Goal: Task Accomplishment & Management: Manage account settings

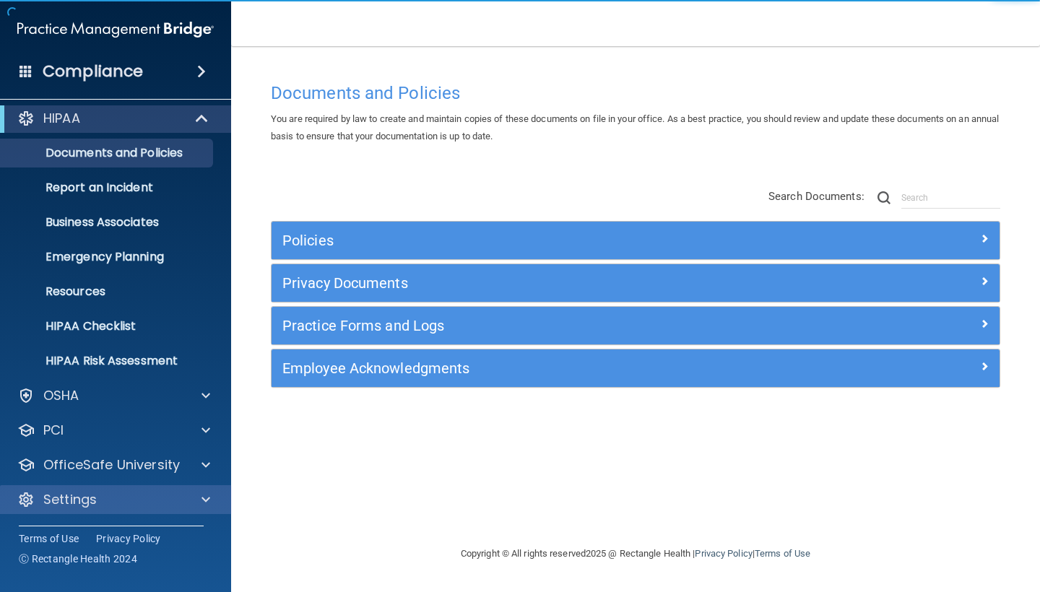
click at [79, 500] on p "Settings" at bounding box center [69, 499] width 53 height 17
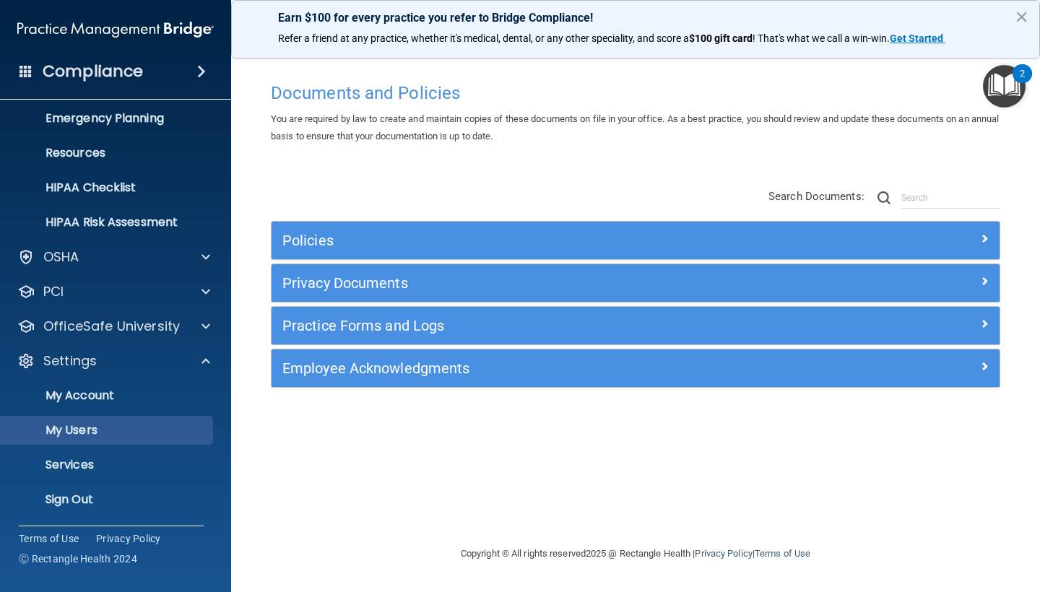
scroll to position [146, 0]
click at [97, 430] on p "My Users" at bounding box center [107, 430] width 197 height 14
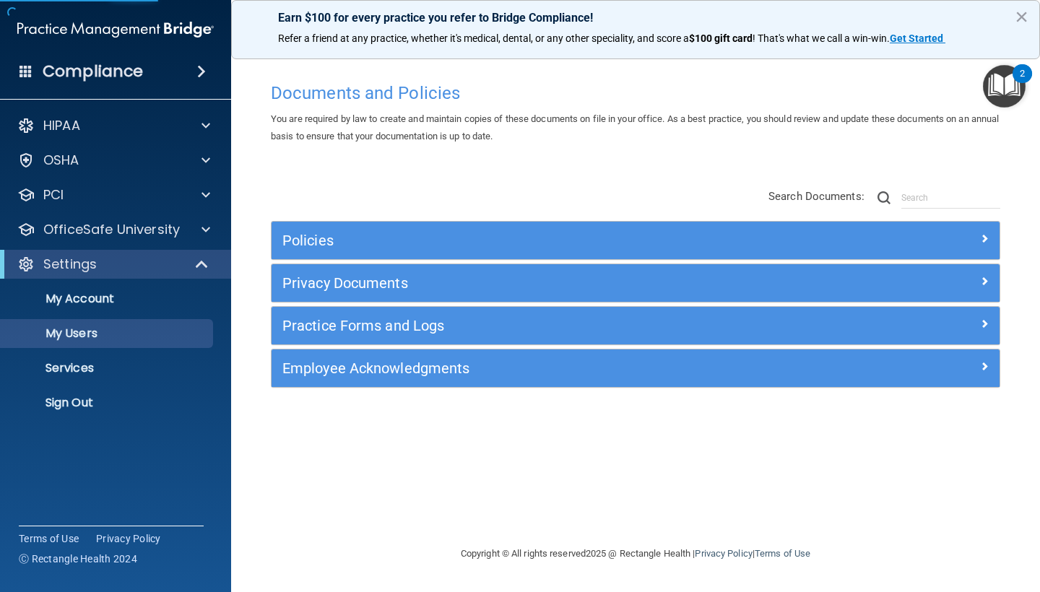
select select "20"
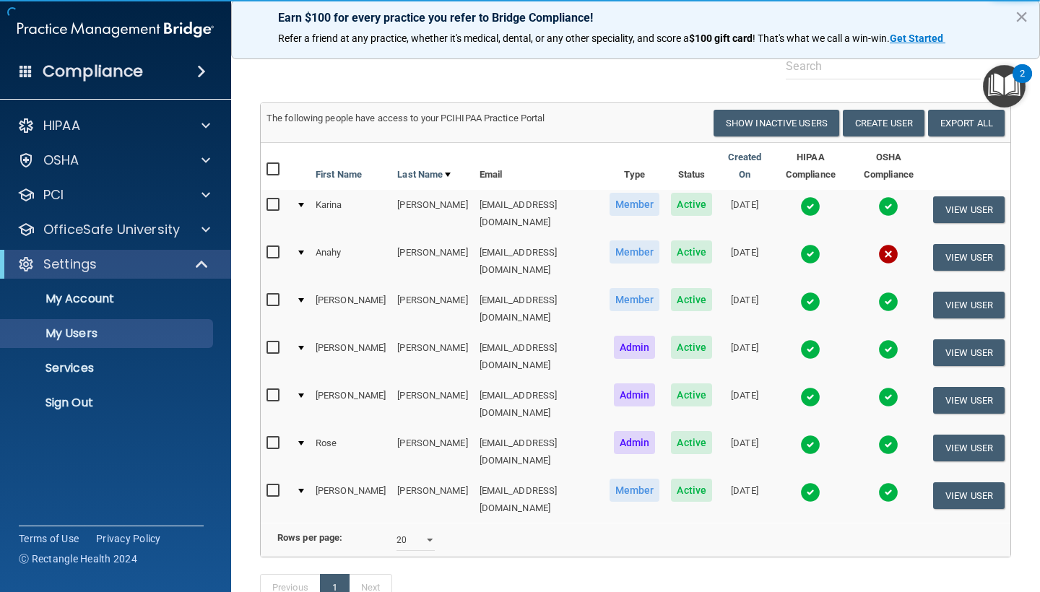
scroll to position [57, 0]
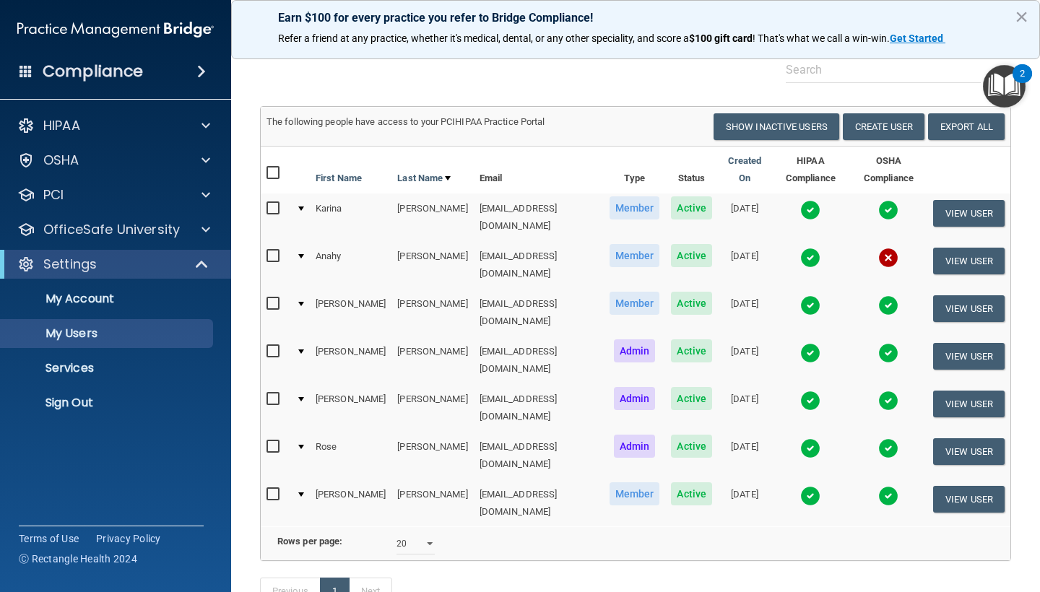
click at [800, 248] on img at bounding box center [810, 258] width 20 height 20
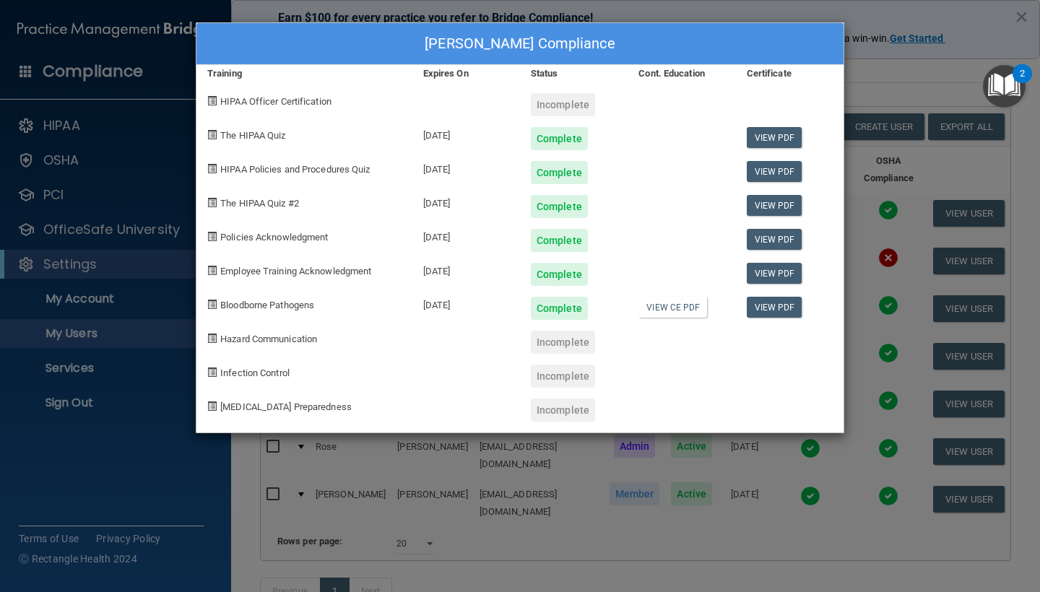
click at [875, 95] on div "[PERSON_NAME] Compliance Training Expires On Status Cont. Education Certificate…" at bounding box center [520, 296] width 1040 height 592
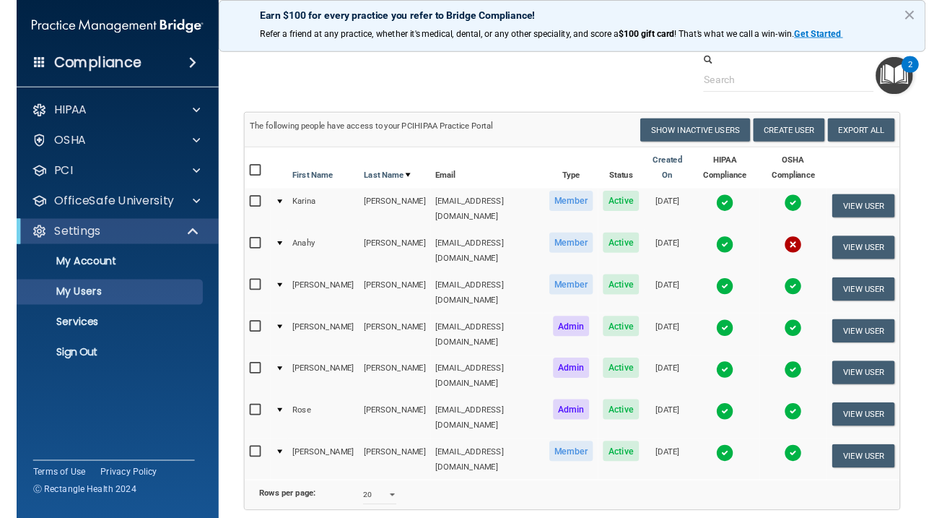
scroll to position [35, 0]
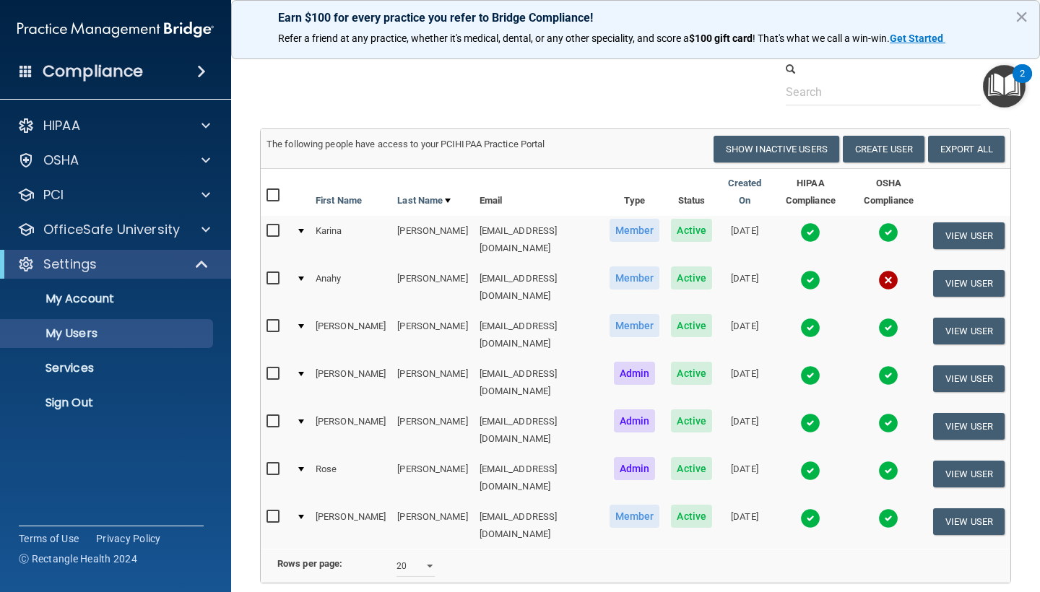
click at [800, 222] on img at bounding box center [810, 232] width 20 height 20
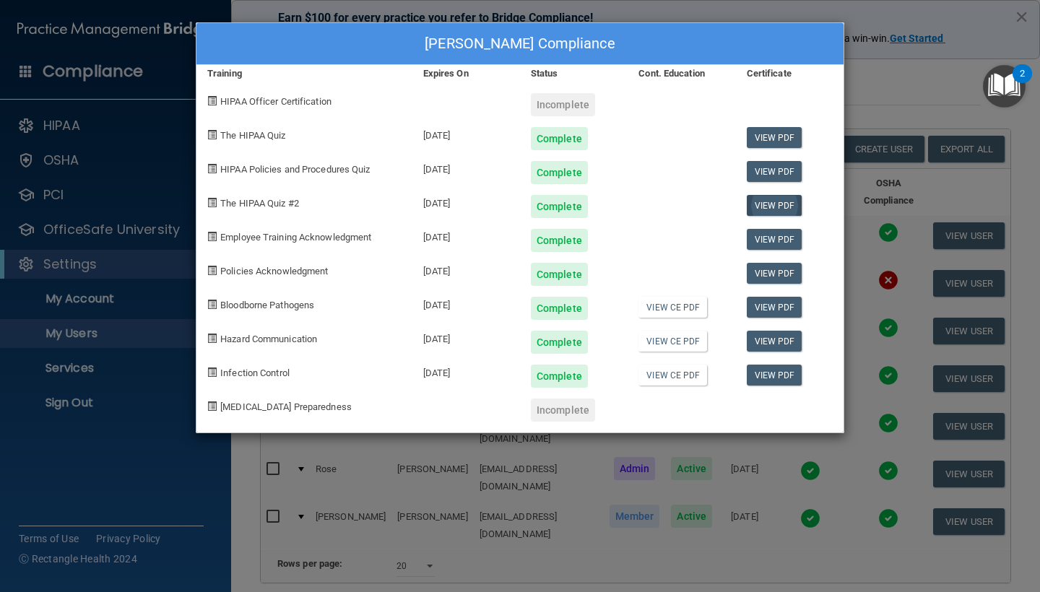
click at [773, 207] on link "View PDF" at bounding box center [775, 205] width 56 height 21
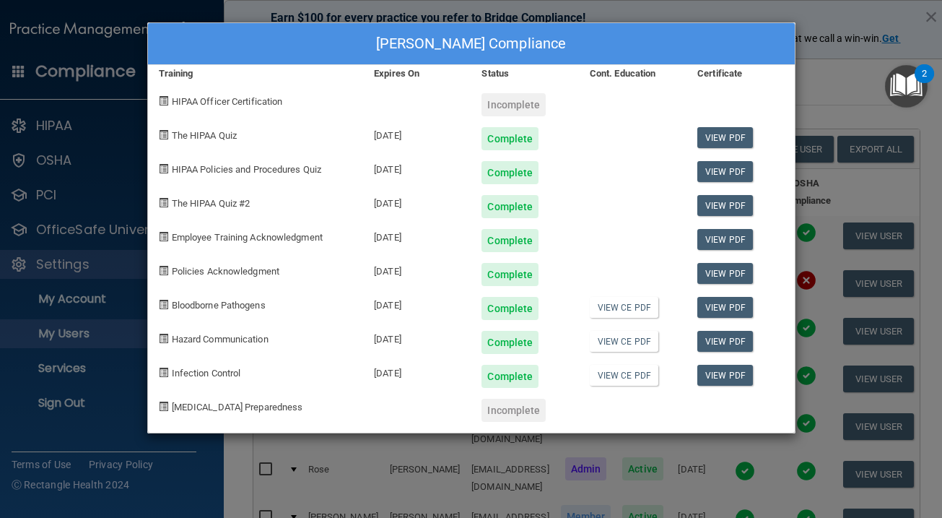
click at [864, 51] on div "[PERSON_NAME] Compliance Training Expires On Status Cont. Education Certificate…" at bounding box center [471, 259] width 942 height 518
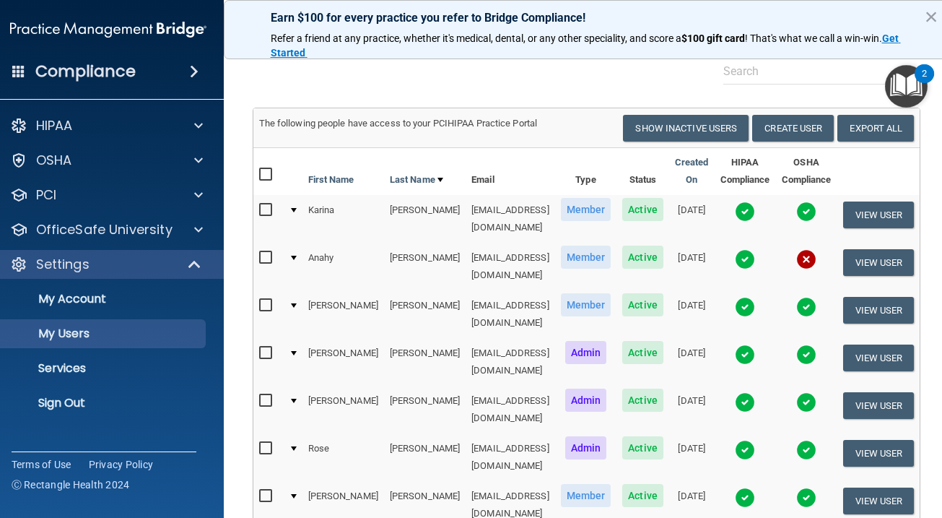
scroll to position [58, 0]
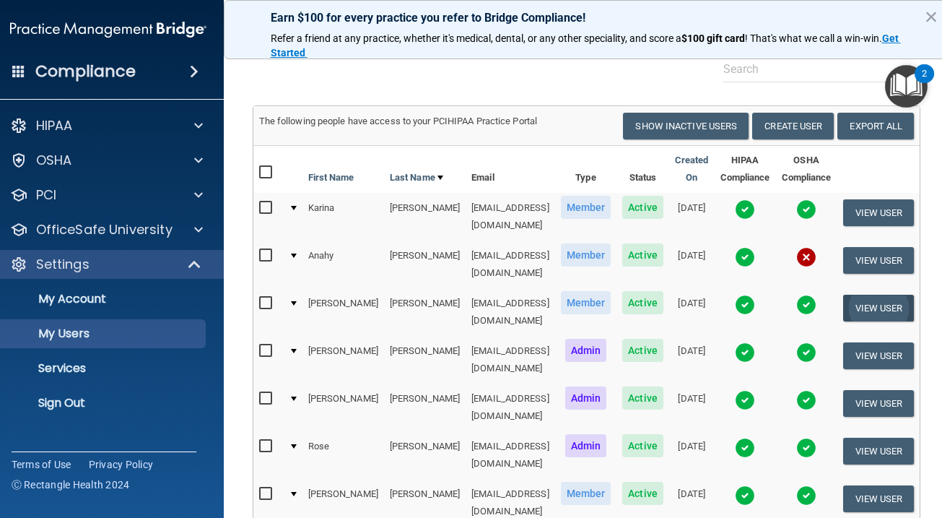
click at [880, 295] on button "View User" at bounding box center [879, 308] width 71 height 27
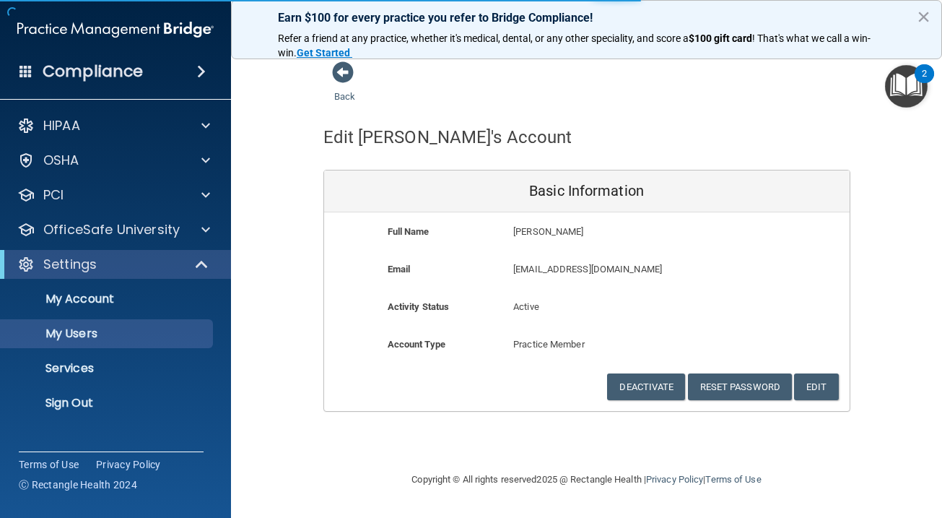
select select "20"
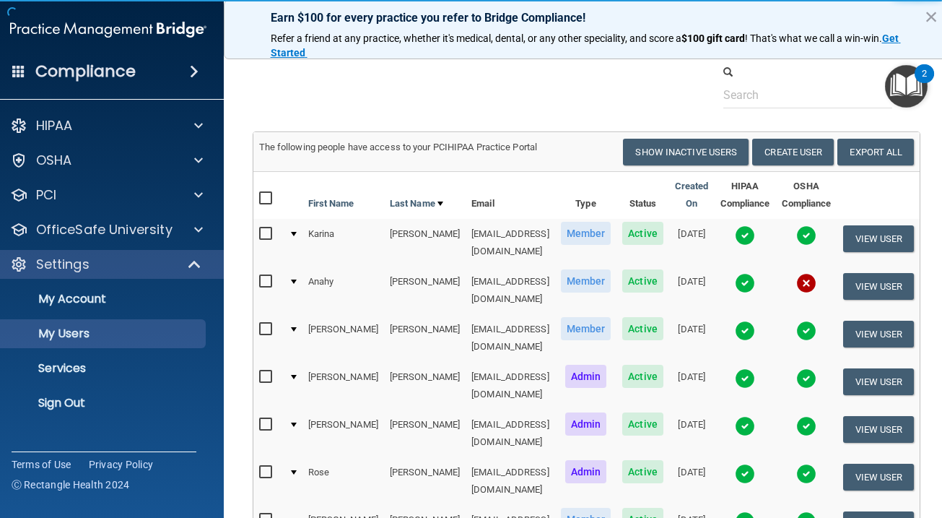
scroll to position [35, 0]
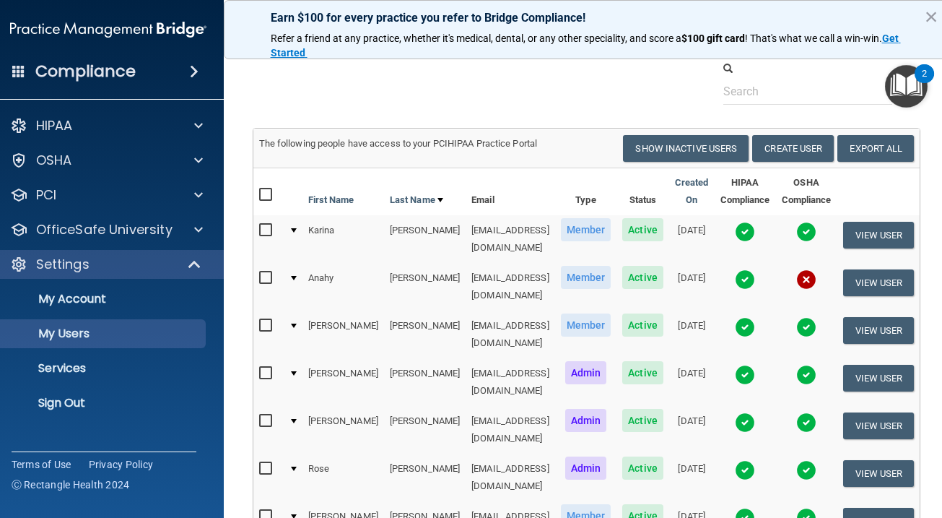
click at [750, 317] on img at bounding box center [745, 327] width 20 height 20
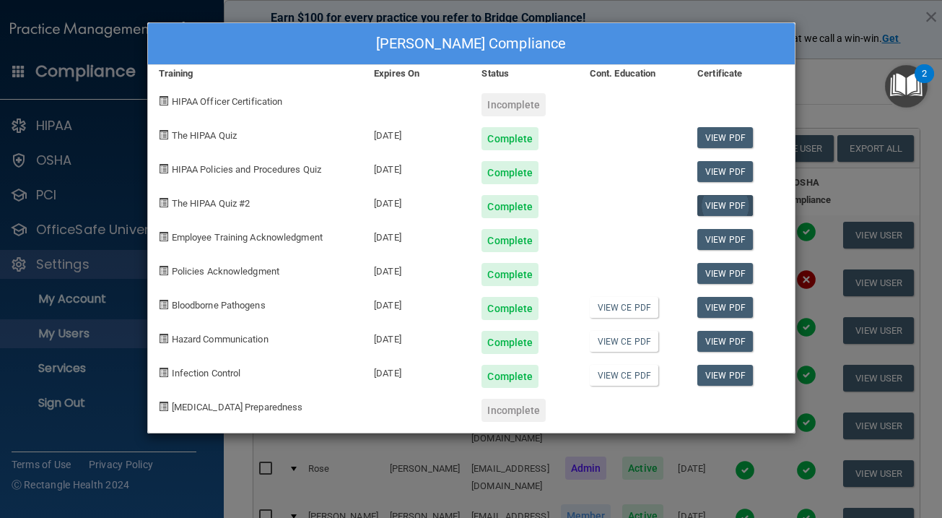
click at [721, 207] on link "View PDF" at bounding box center [726, 205] width 56 height 21
click at [841, 235] on div "[PERSON_NAME] Compliance Training Expires On Status Cont. Education Certificate…" at bounding box center [471, 259] width 942 height 518
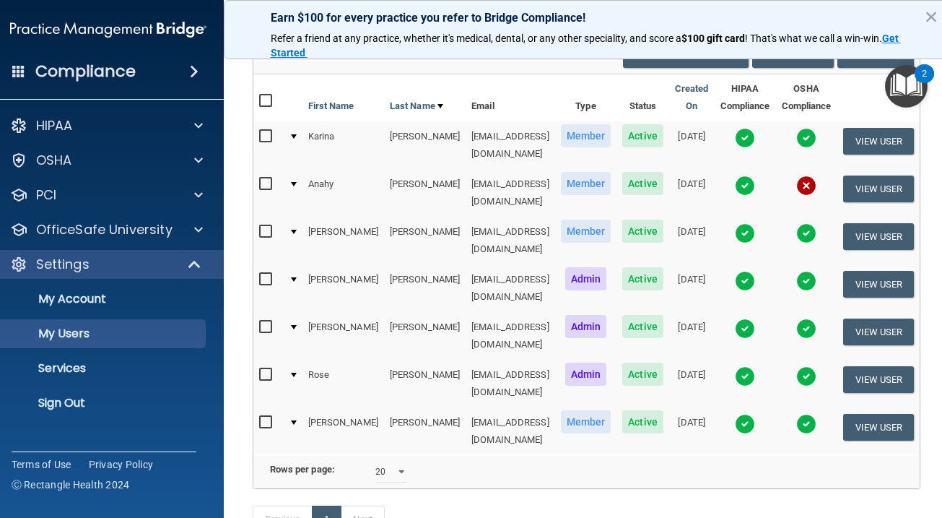
scroll to position [130, 0]
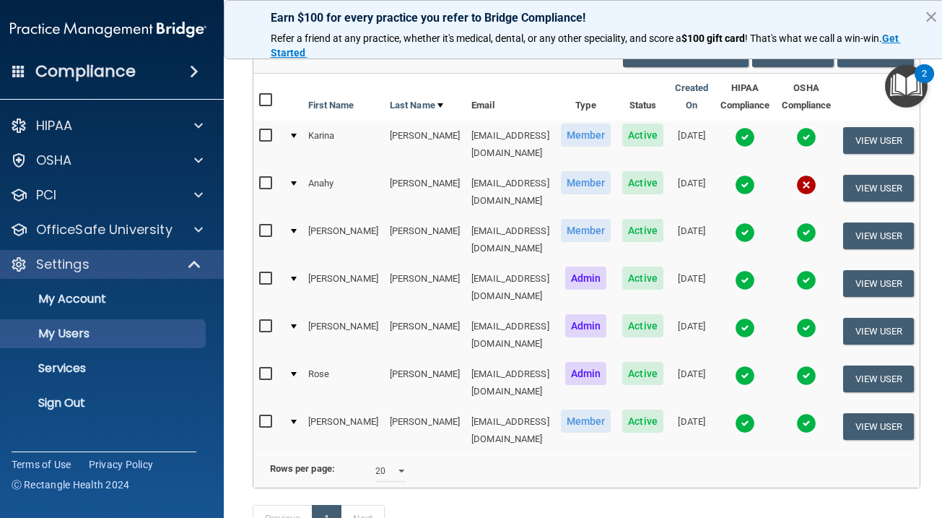
click at [745, 270] on img at bounding box center [745, 280] width 20 height 20
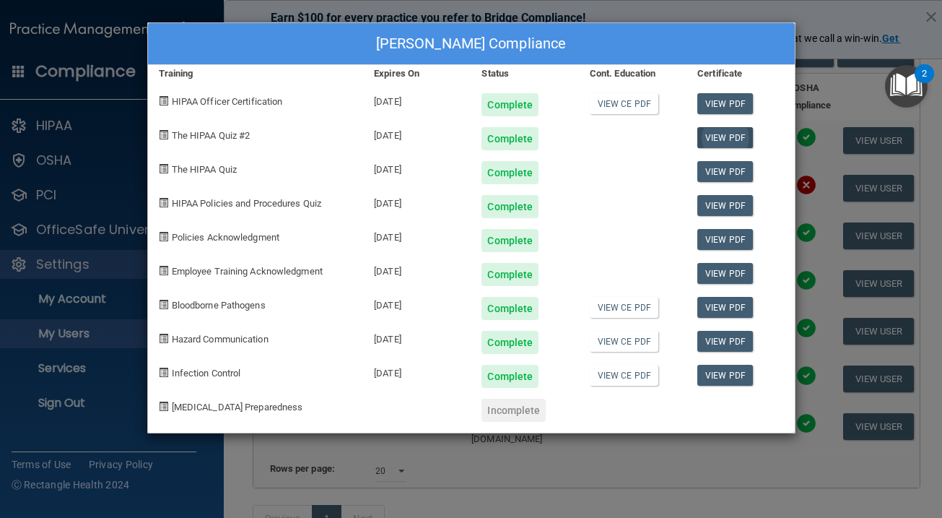
click at [717, 138] on link "View PDF" at bounding box center [726, 137] width 56 height 21
click at [874, 445] on div "[PERSON_NAME] Compliance Training Expires On Status Cont. Education Certificate…" at bounding box center [471, 259] width 942 height 518
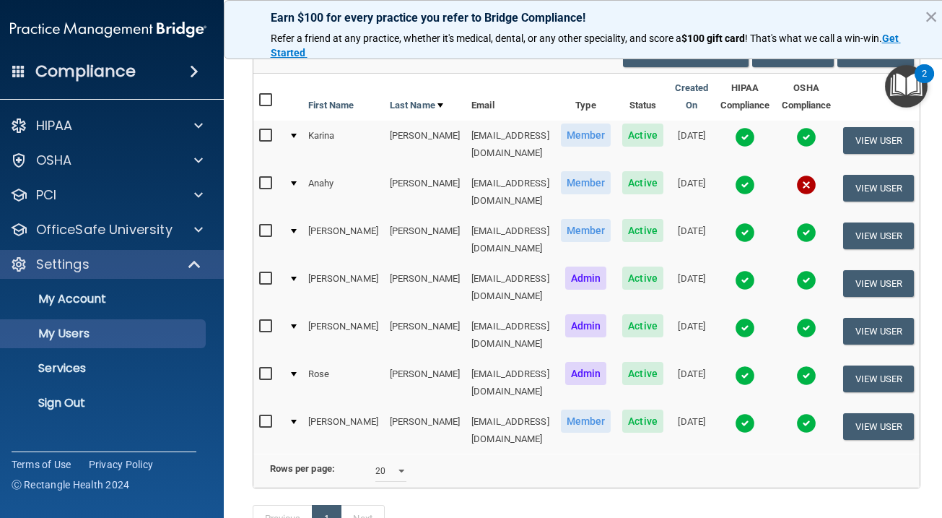
click at [742, 318] on img at bounding box center [745, 328] width 20 height 20
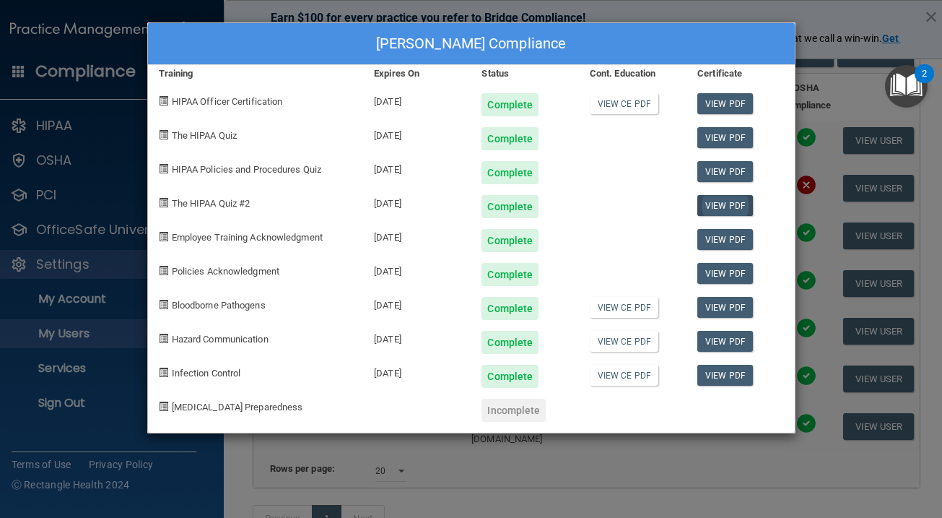
click at [724, 200] on link "View PDF" at bounding box center [726, 205] width 56 height 21
click at [838, 352] on div "[PERSON_NAME] Compliance Training Expires On Status Cont. Education Certificate…" at bounding box center [471, 259] width 942 height 518
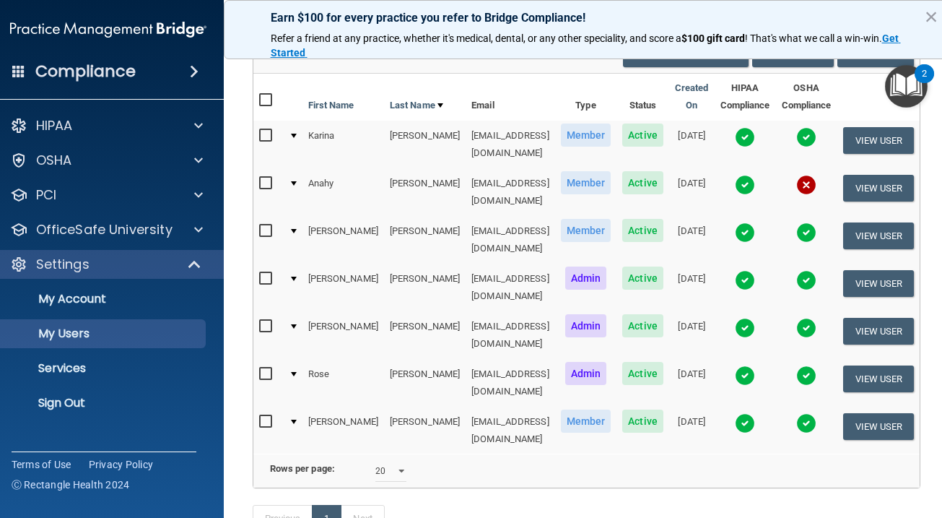
click at [751, 365] on img at bounding box center [745, 375] width 20 height 20
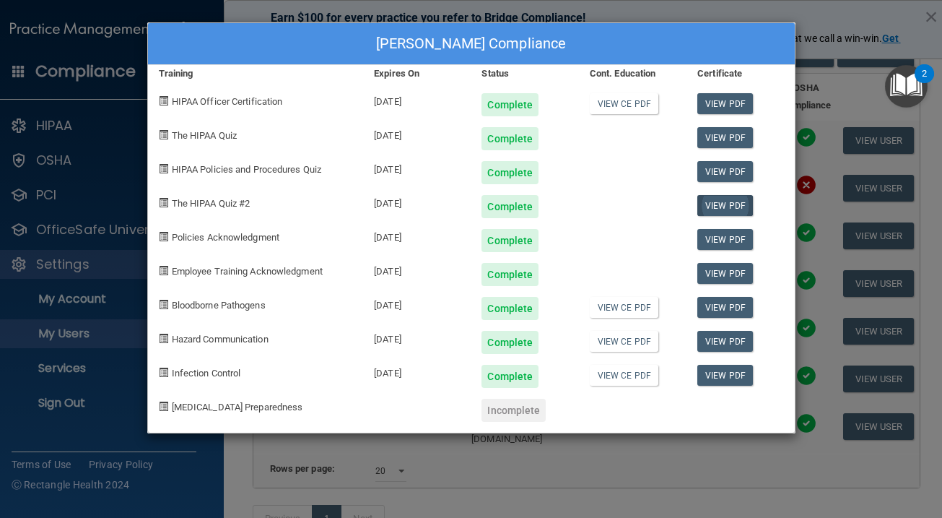
click at [717, 204] on link "View PDF" at bounding box center [726, 205] width 56 height 21
click at [825, 311] on div "[PERSON_NAME] Compliance Training Expires On Status Cont. Education Certificate…" at bounding box center [471, 259] width 942 height 518
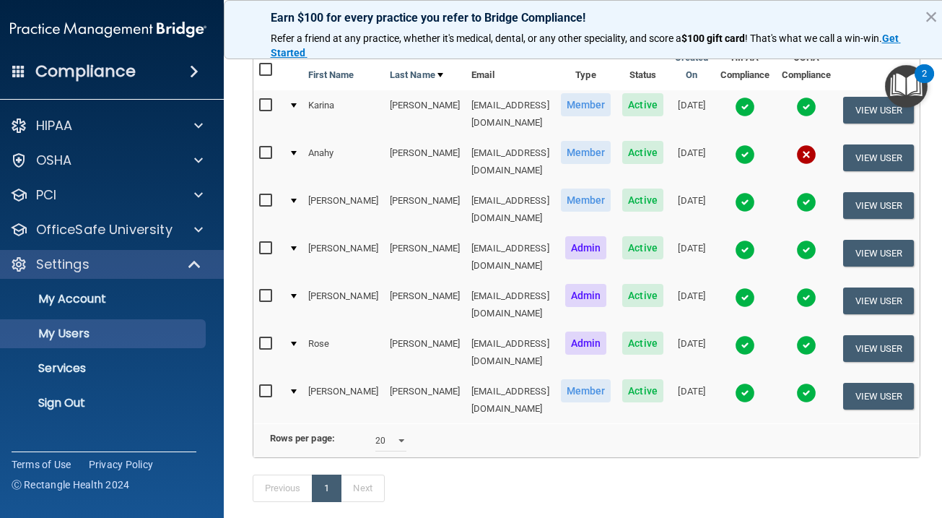
scroll to position [160, 0]
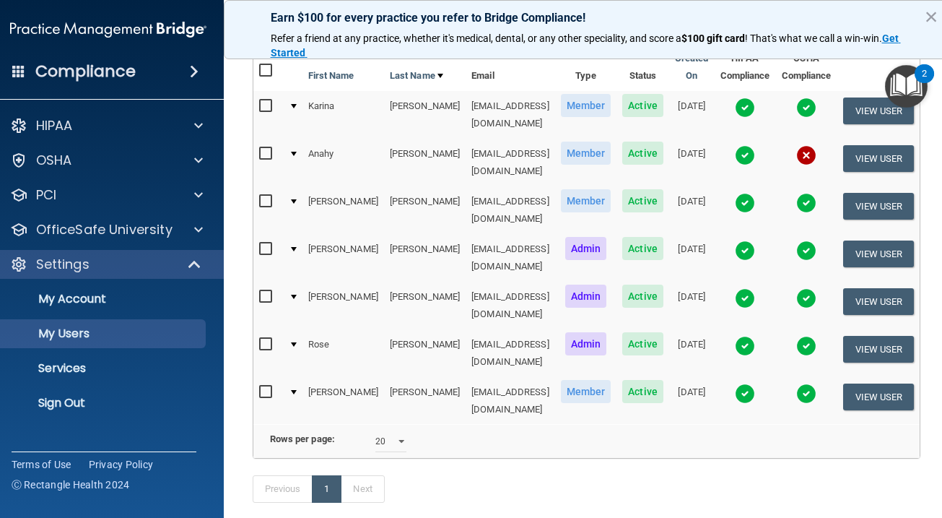
click at [750, 383] on img at bounding box center [745, 393] width 20 height 20
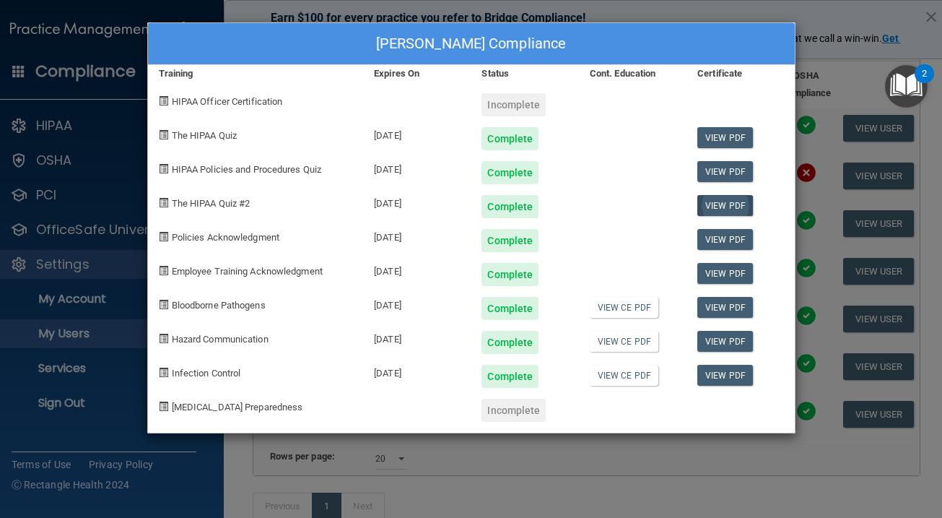
click at [728, 203] on link "View PDF" at bounding box center [726, 205] width 56 height 21
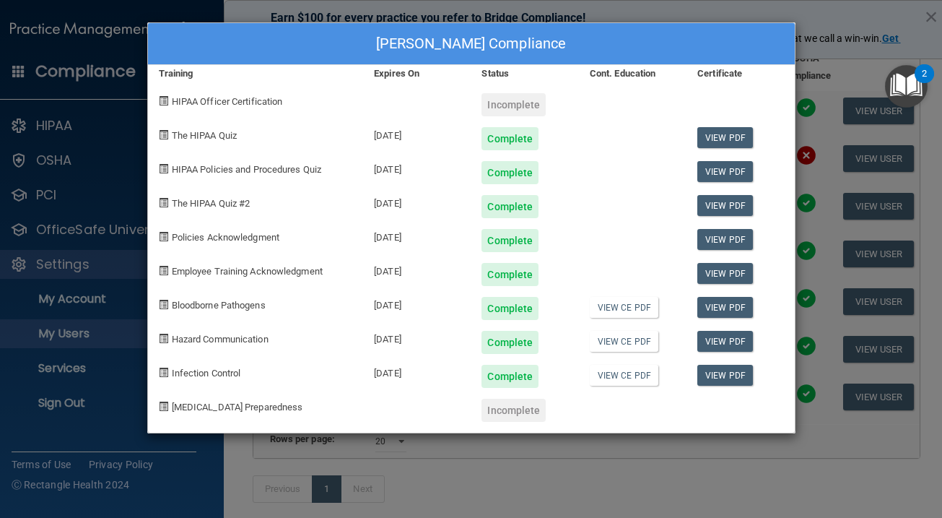
click at [828, 330] on div "[PERSON_NAME] Compliance Training Expires On Status Cont. Education Certificate…" at bounding box center [471, 259] width 942 height 518
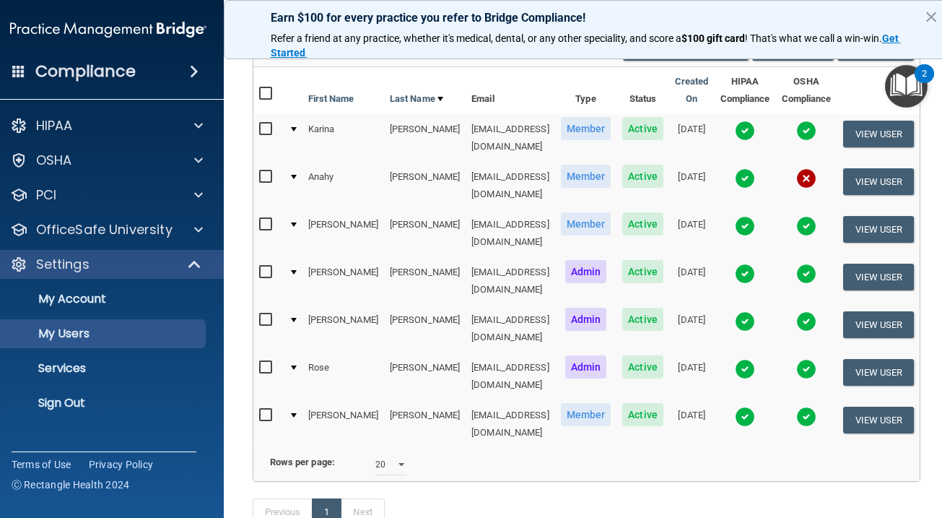
scroll to position [130, 0]
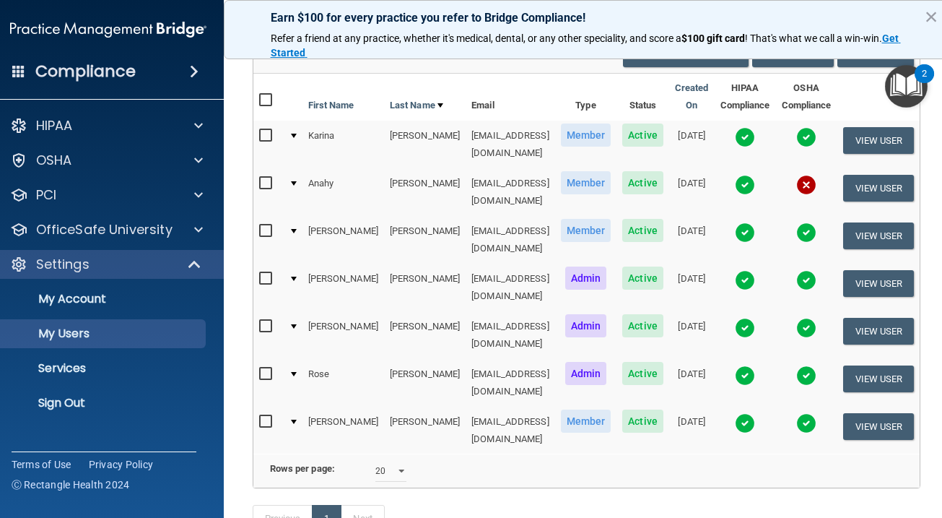
click at [741, 136] on img at bounding box center [745, 137] width 20 height 20
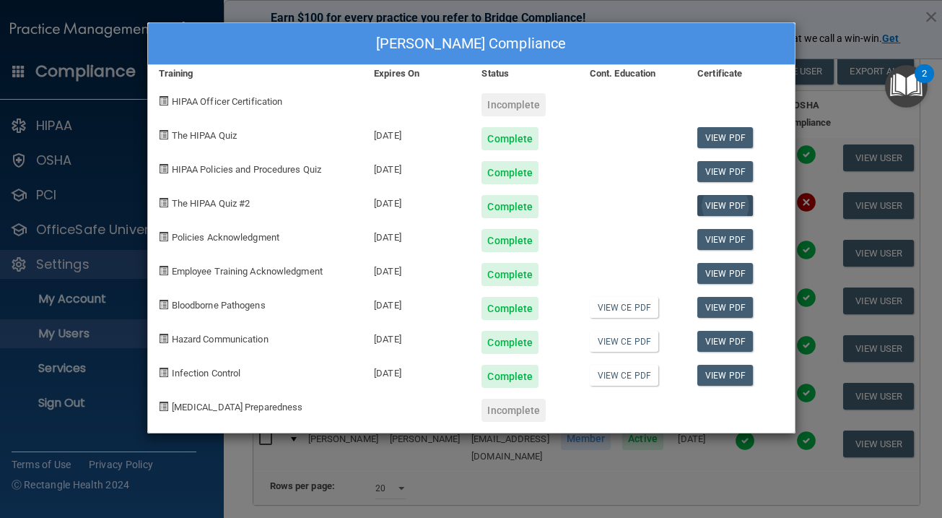
click at [727, 201] on link "View PDF" at bounding box center [726, 205] width 56 height 21
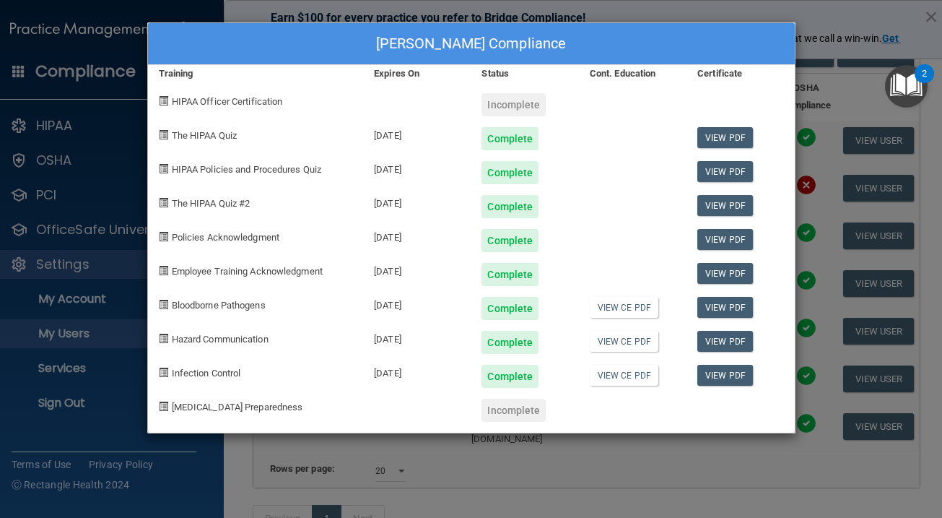
click at [808, 214] on div "[PERSON_NAME] Compliance Training Expires On Status Cont. Education Certificate…" at bounding box center [471, 259] width 942 height 518
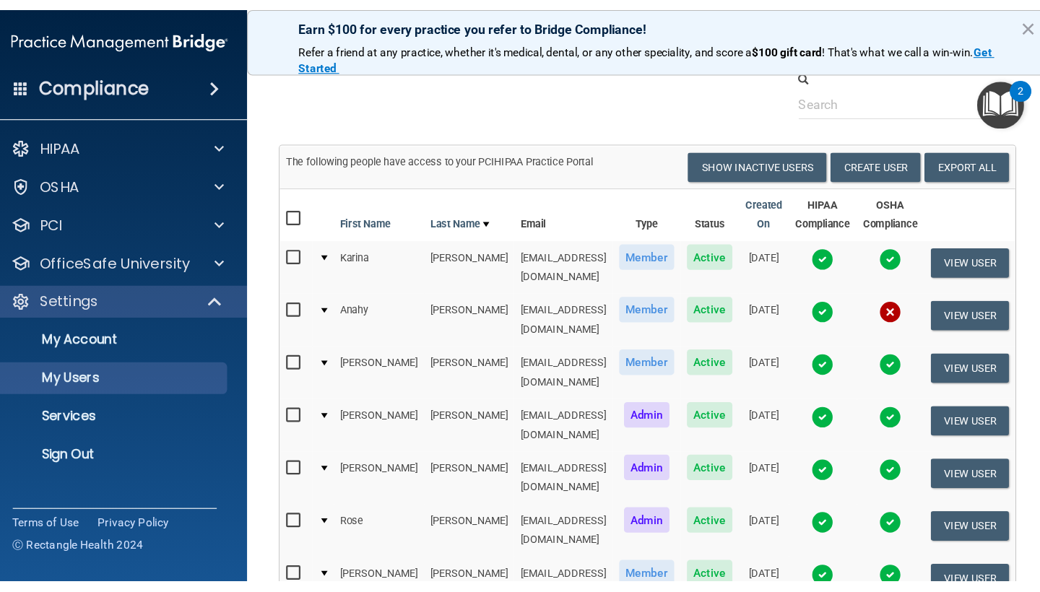
scroll to position [43, 0]
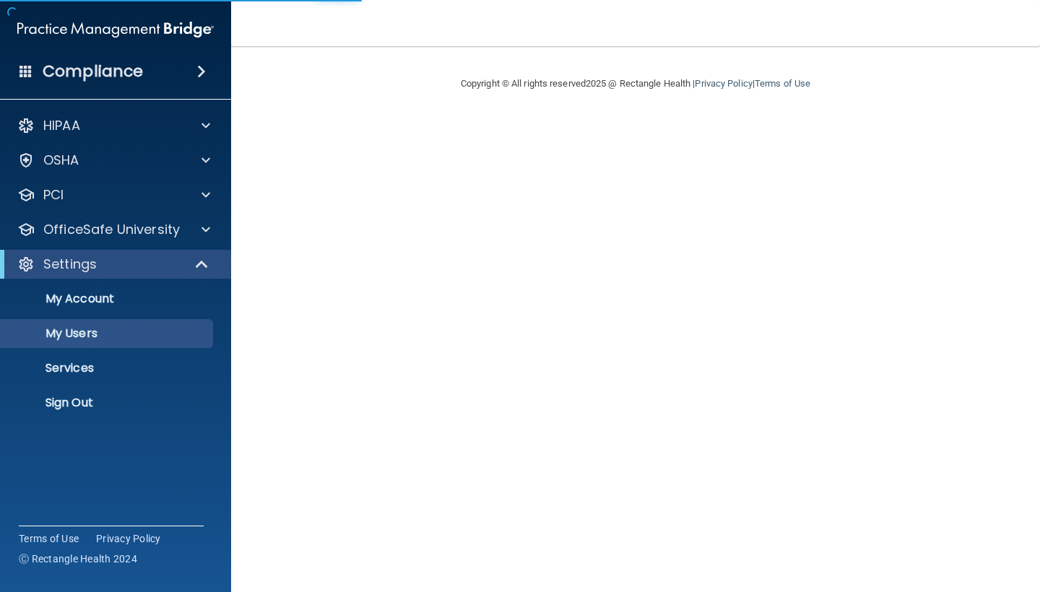
select select "20"
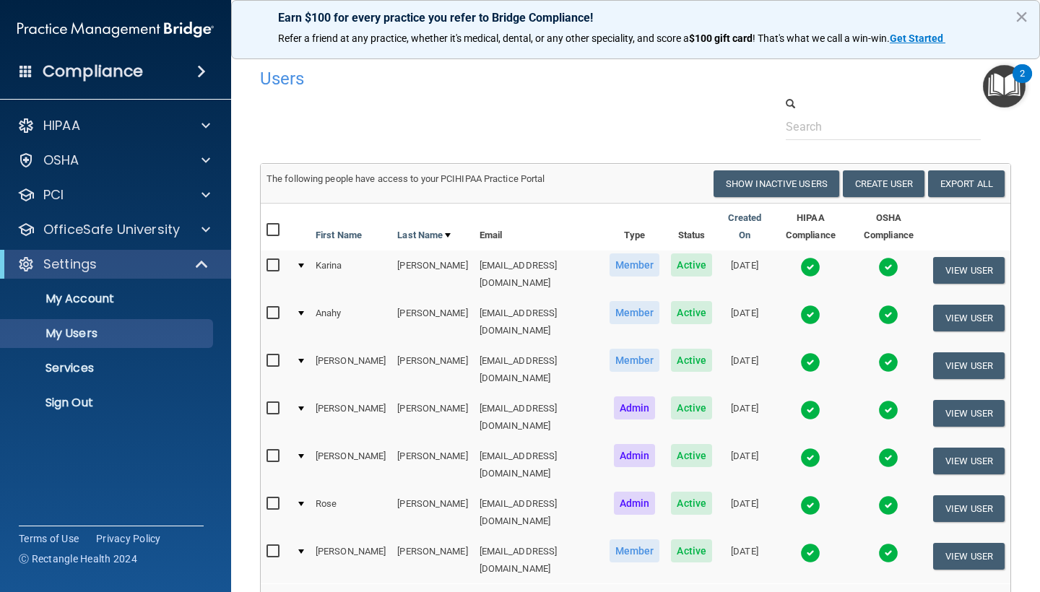
click at [800, 305] on img at bounding box center [810, 315] width 20 height 20
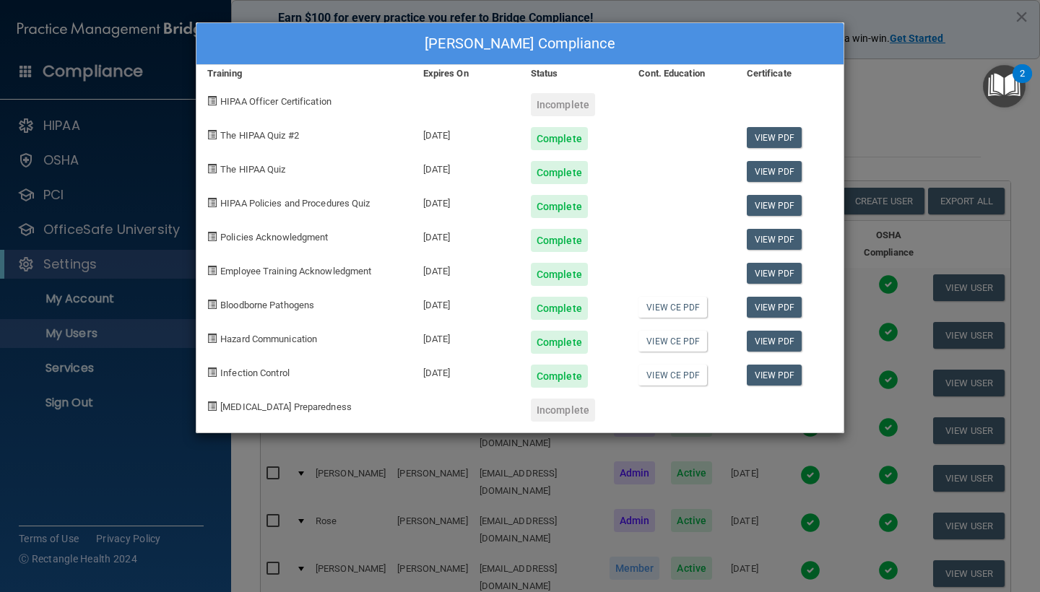
click at [914, 126] on div "[PERSON_NAME] Compliance Training Expires On Status Cont. Education Certificate…" at bounding box center [520, 296] width 1040 height 592
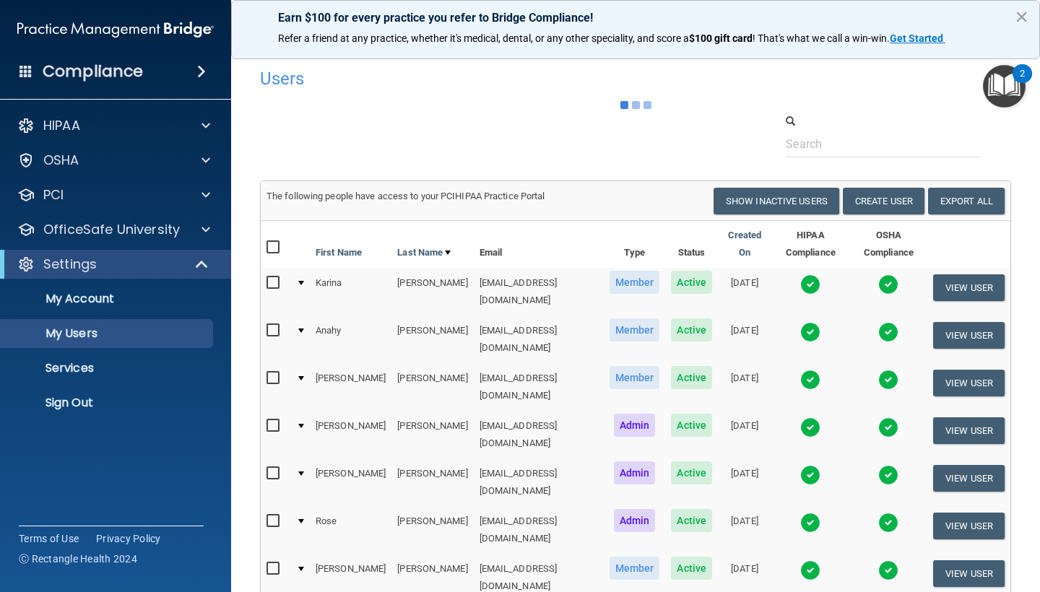
click at [885, 322] on img at bounding box center [888, 332] width 20 height 20
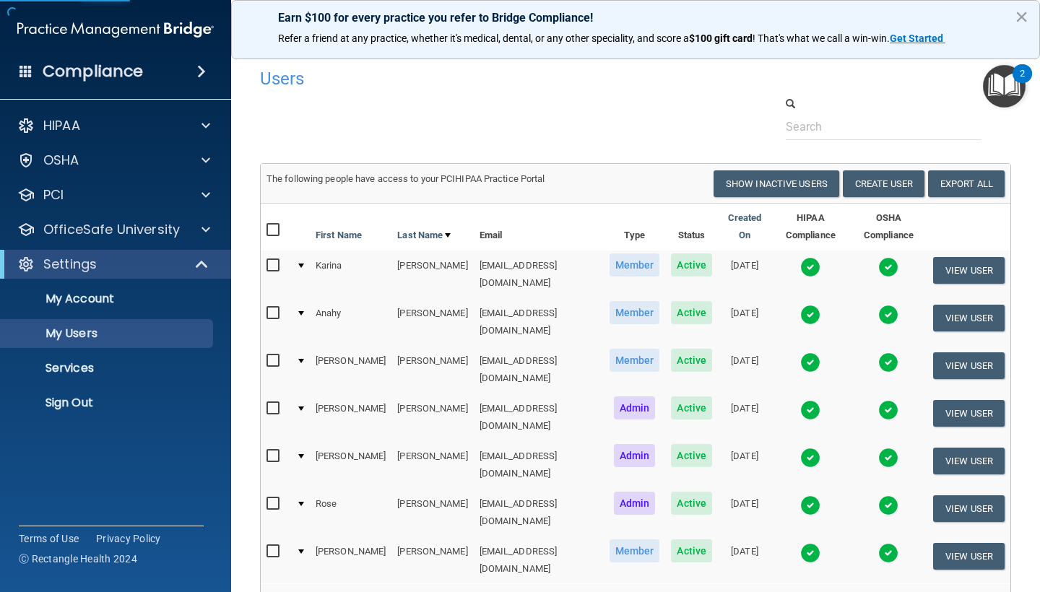
click at [881, 305] on img at bounding box center [888, 315] width 20 height 20
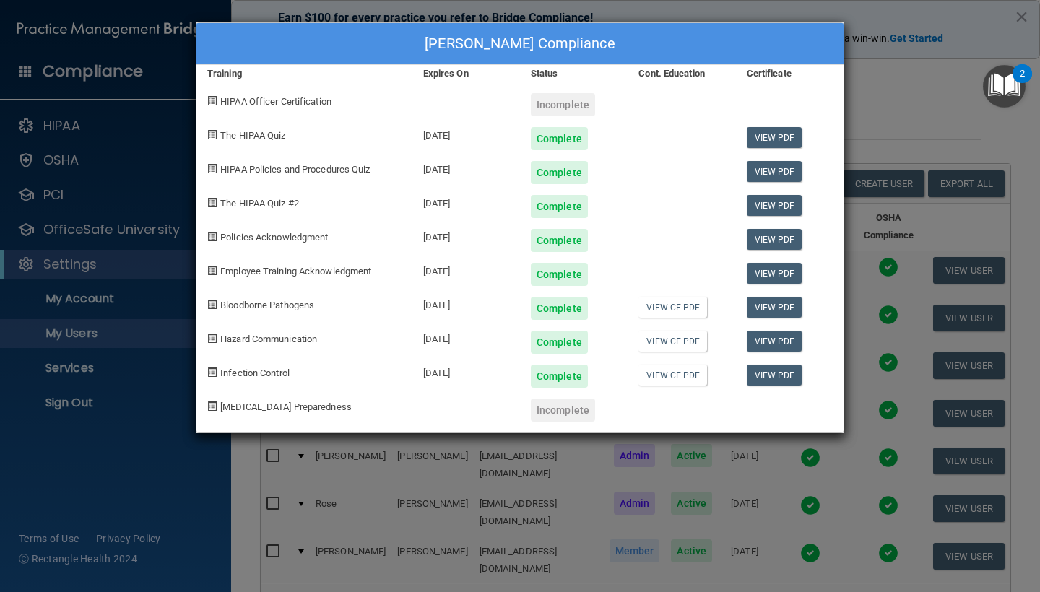
click at [898, 83] on div "Anahy Almeida's Compliance Training Expires On Status Cont. Education Certifica…" at bounding box center [520, 296] width 1040 height 592
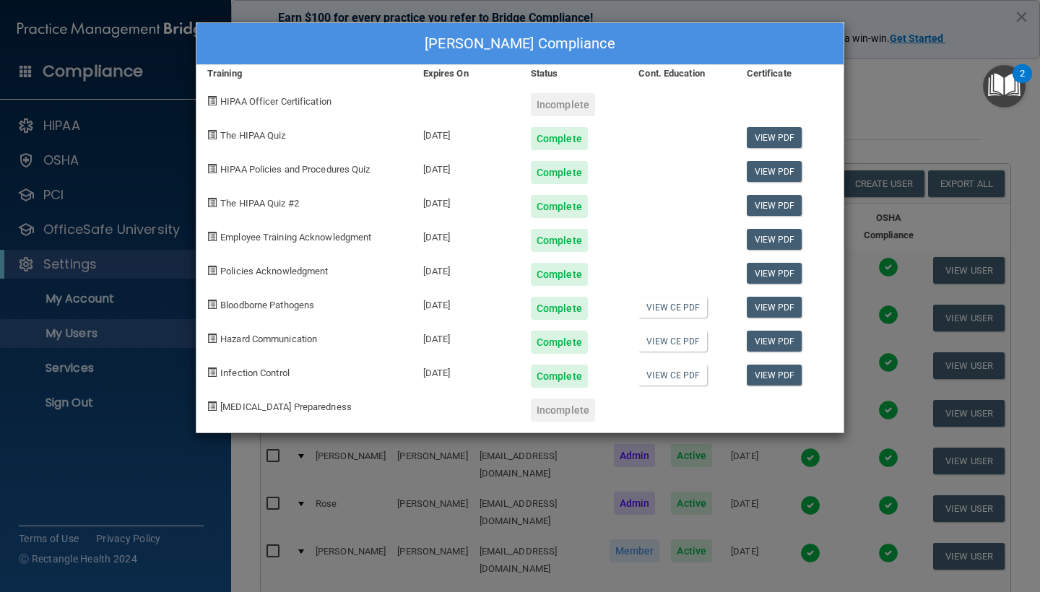
click at [875, 97] on div "Anahy Almeida's Compliance Training Expires On Status Cont. Education Certifica…" at bounding box center [520, 296] width 1040 height 592
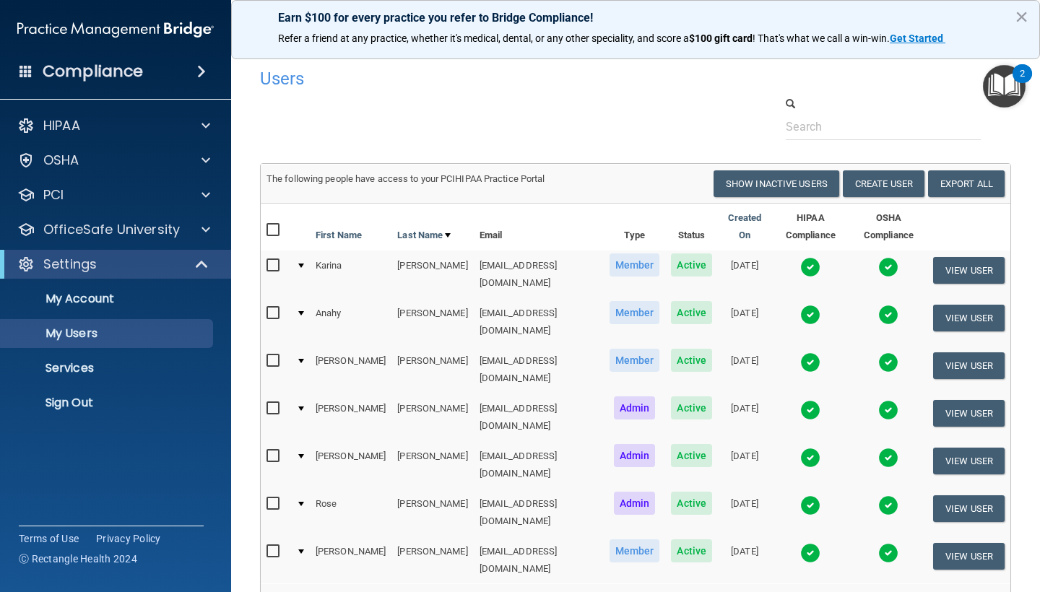
click at [800, 305] on img at bounding box center [810, 315] width 20 height 20
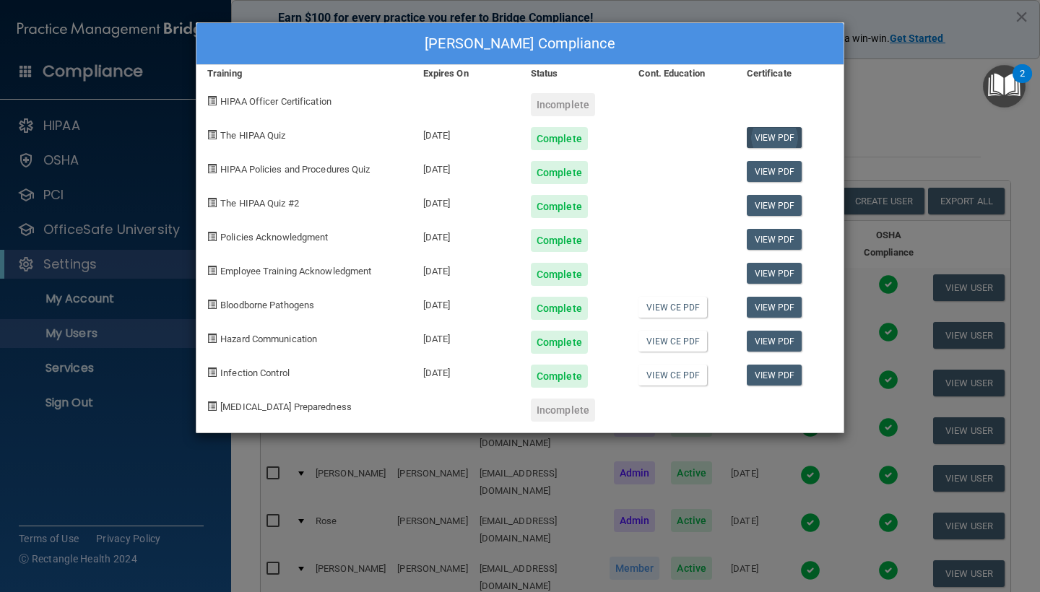
click at [786, 130] on link "View PDF" at bounding box center [775, 137] width 56 height 21
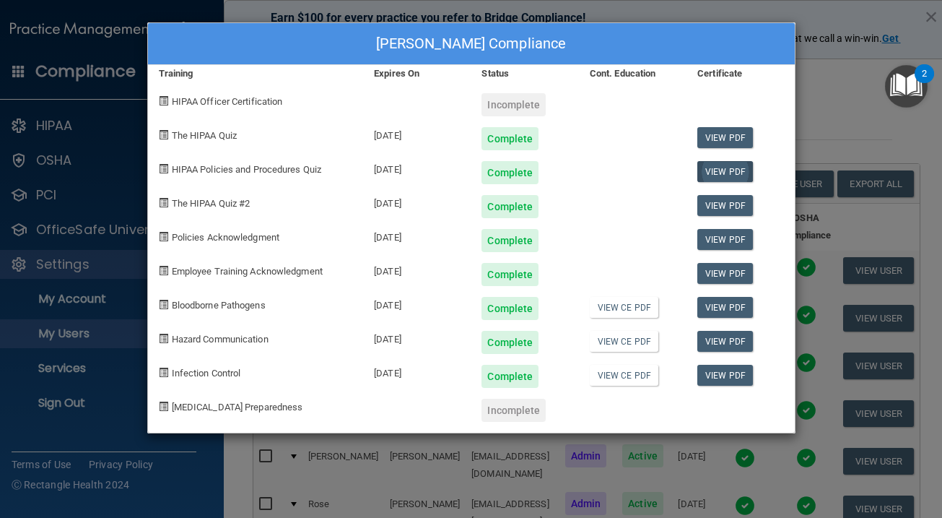
click at [719, 170] on link "View PDF" at bounding box center [726, 171] width 56 height 21
click at [722, 208] on link "View PDF" at bounding box center [726, 205] width 56 height 21
click at [728, 236] on link "View PDF" at bounding box center [726, 239] width 56 height 21
click at [727, 273] on link "View PDF" at bounding box center [726, 273] width 56 height 21
click at [730, 305] on link "View PDF" at bounding box center [726, 307] width 56 height 21
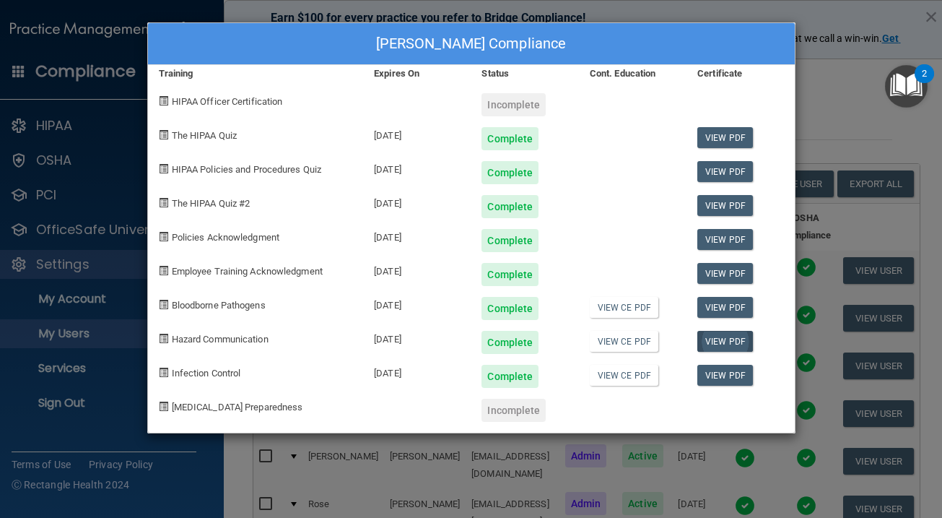
click at [727, 337] on link "View PDF" at bounding box center [726, 341] width 56 height 21
click at [733, 373] on link "View PDF" at bounding box center [726, 375] width 56 height 21
click at [794, 127] on div "View PDF" at bounding box center [741, 133] width 108 height 34
click at [805, 127] on div "Anahy Almeida's Compliance Training Expires On Status Cont. Education Certifica…" at bounding box center [471, 259] width 942 height 518
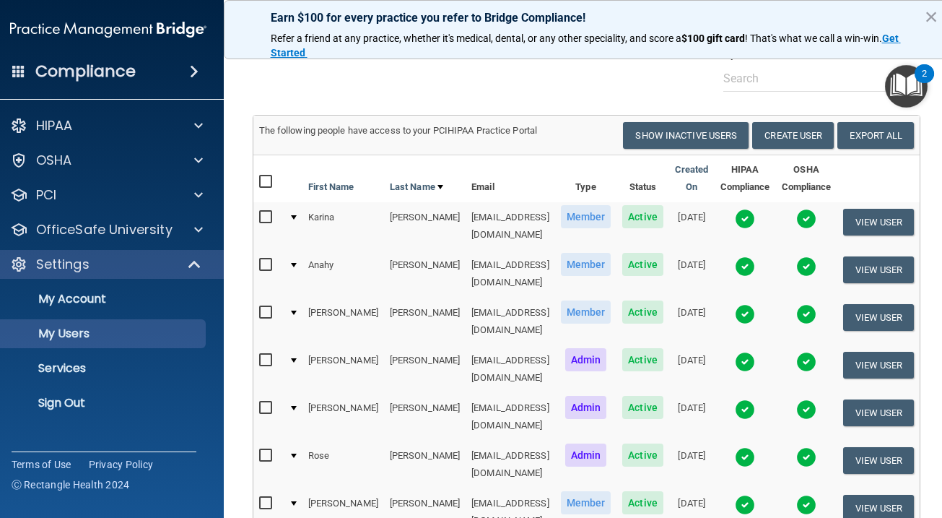
scroll to position [53, 0]
